Goal: Information Seeking & Learning: Learn about a topic

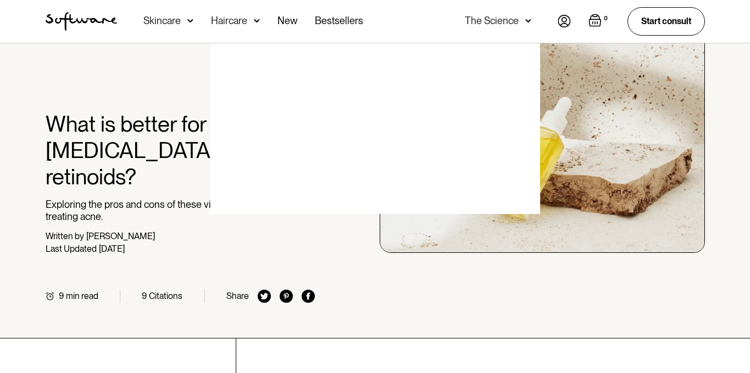
scroll to position [768, 0]
